Goal: Task Accomplishment & Management: Use online tool/utility

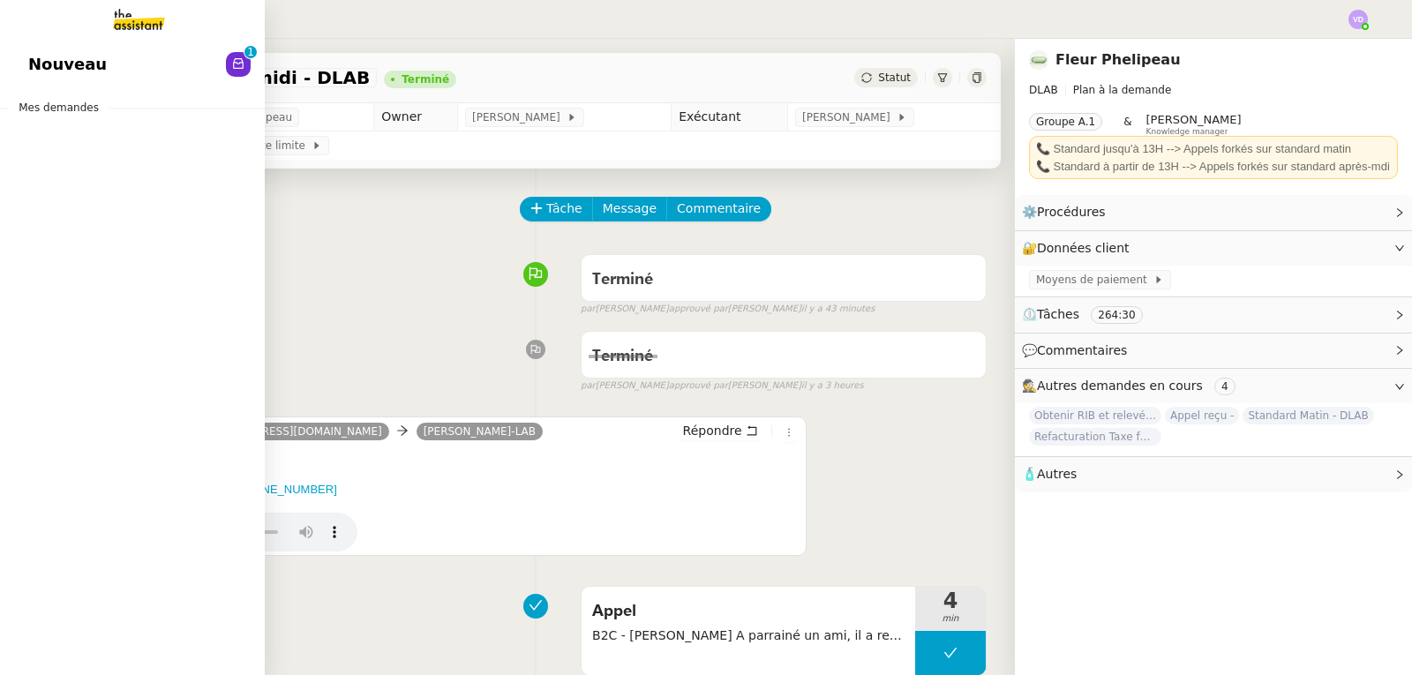
click at [29, 54] on span "Nouveau" at bounding box center [67, 64] width 79 height 26
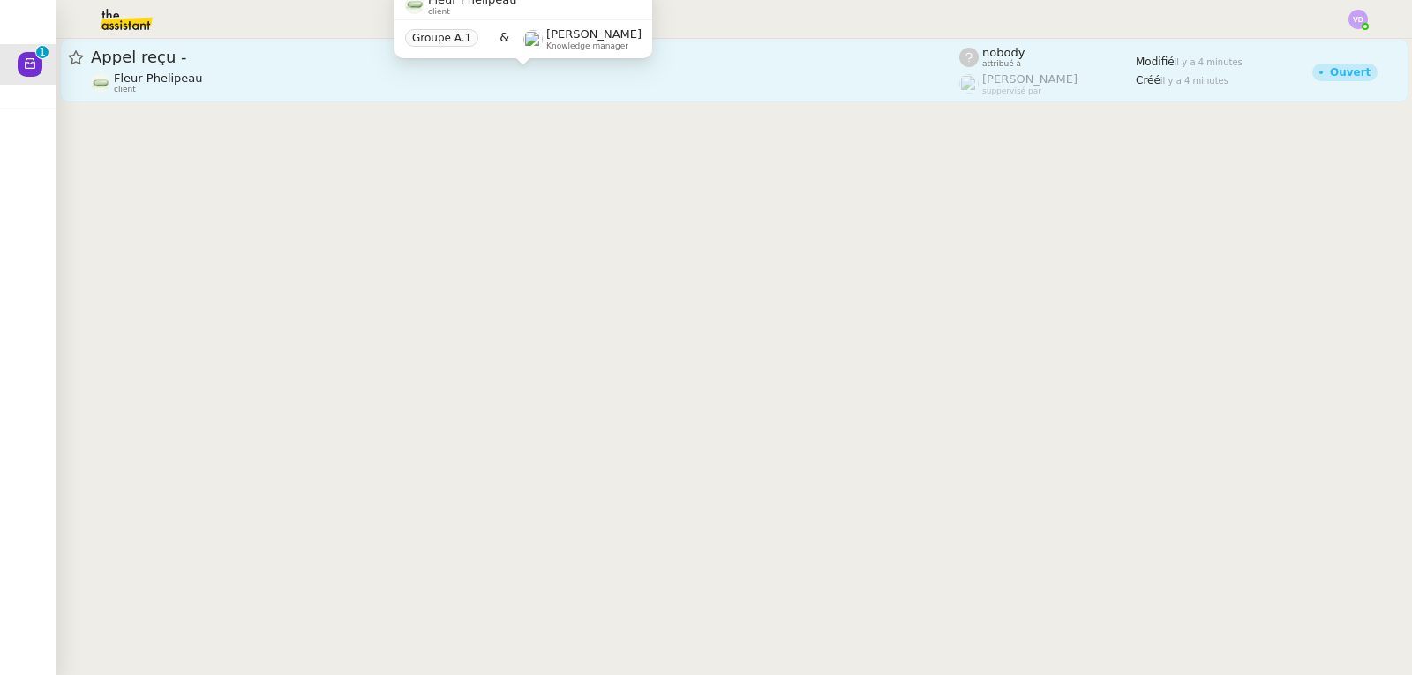
click at [343, 76] on div "Fleur Phelipeau client" at bounding box center [525, 82] width 868 height 23
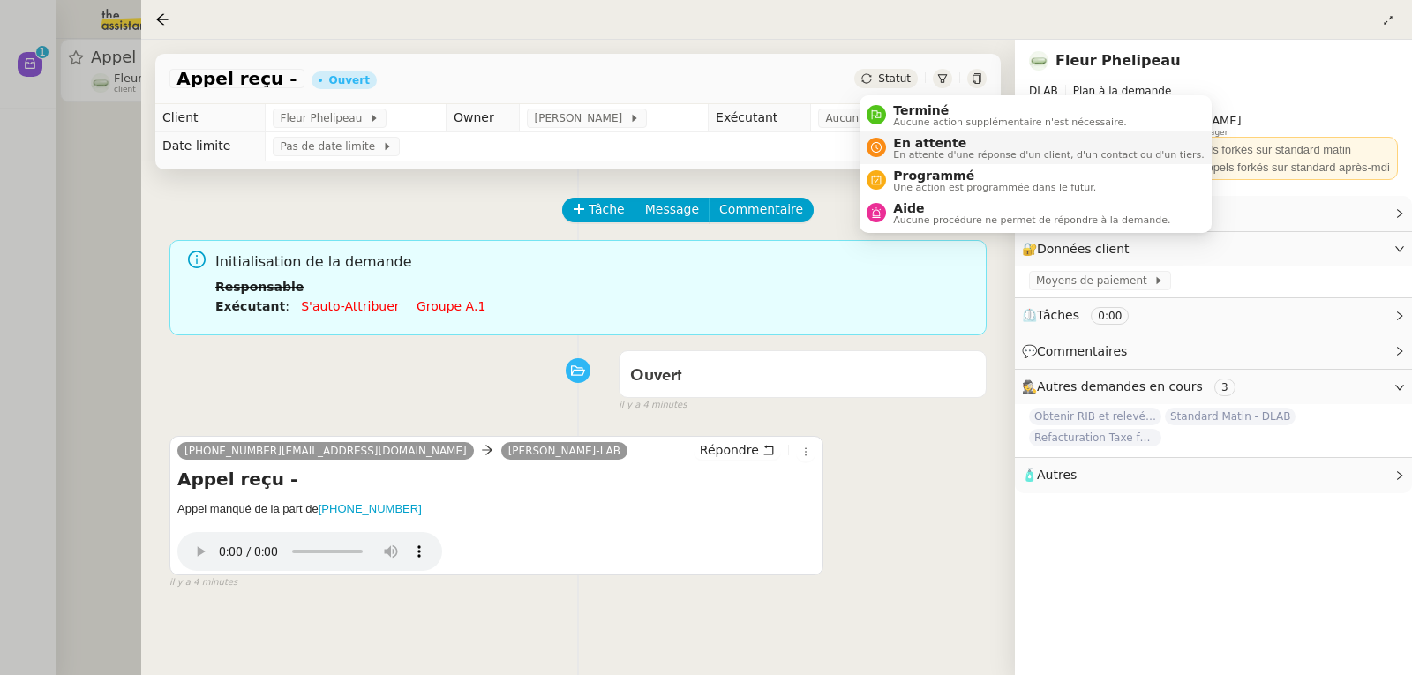
drag, startPoint x: 904, startPoint y: 107, endPoint x: 934, endPoint y: 152, distance: 54.1
click at [905, 107] on span "Terminé" at bounding box center [1009, 110] width 233 height 14
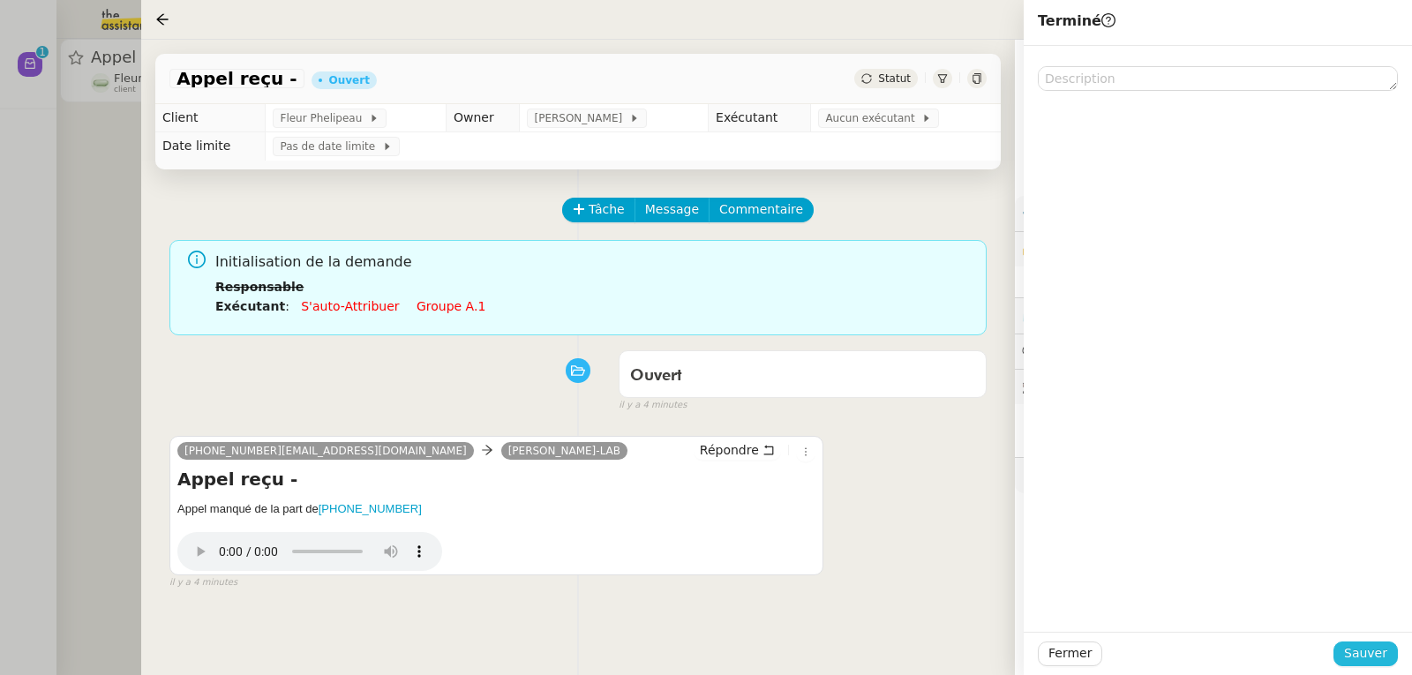
click at [1364, 651] on span "Sauver" at bounding box center [1365, 653] width 43 height 20
